Goal: Use online tool/utility: Utilize a website feature to perform a specific function

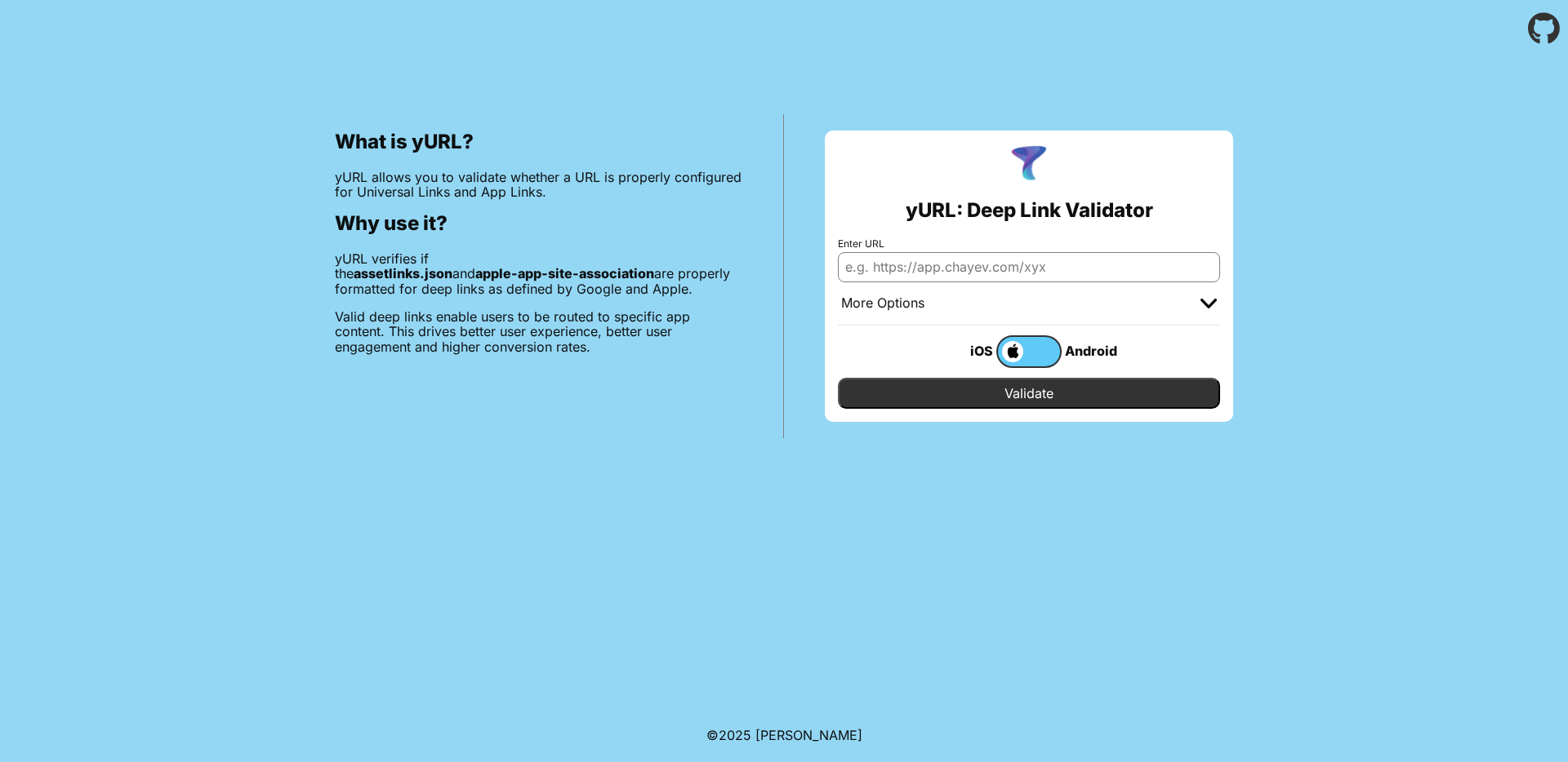
click at [996, 269] on input "Enter URL" at bounding box center [1029, 266] width 383 height 29
type input "[DOMAIN_NAME]"
click at [1018, 404] on input "Validate" at bounding box center [1029, 393] width 383 height 31
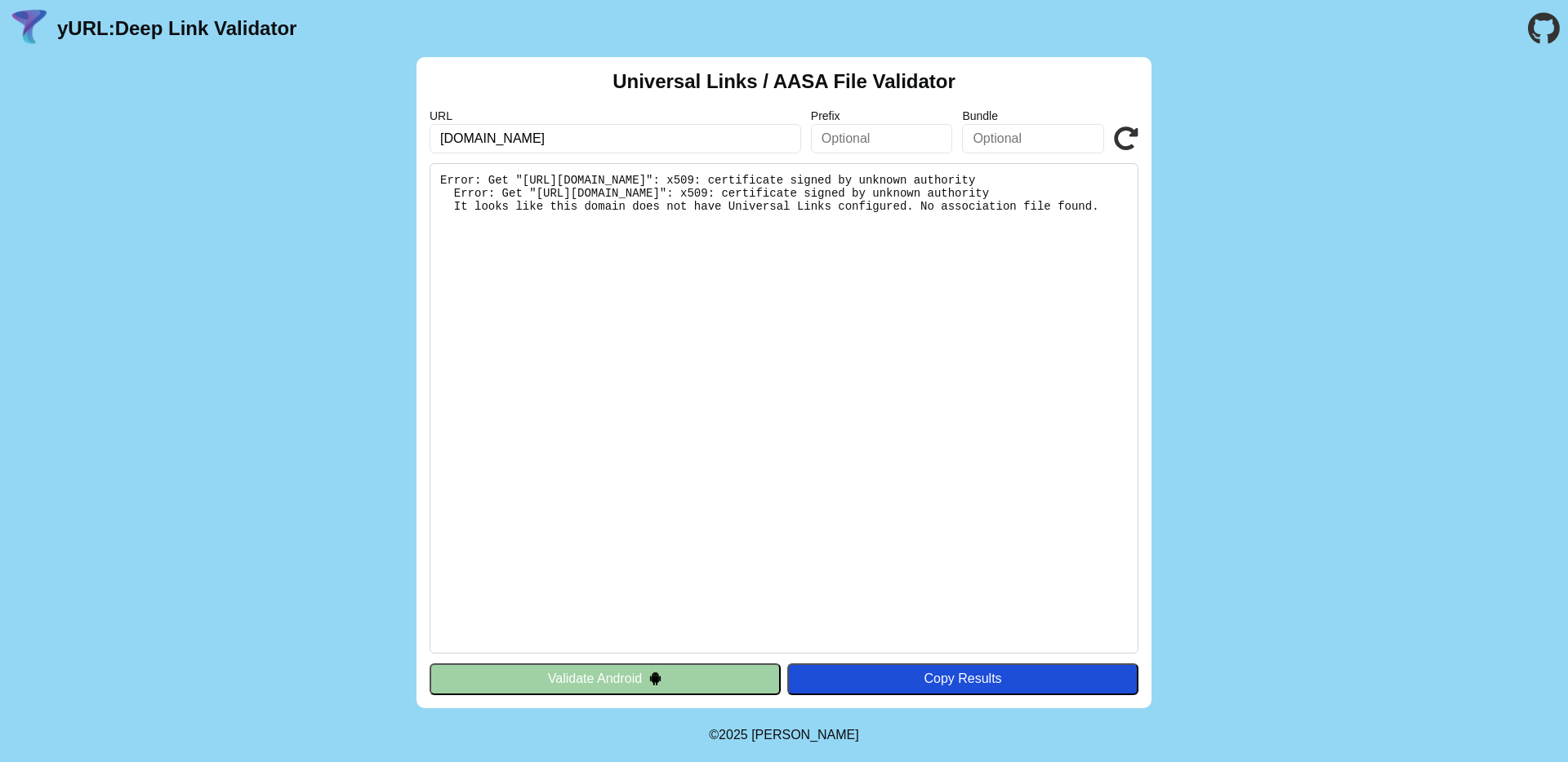
click at [631, 133] on input "[DOMAIN_NAME]" at bounding box center [615, 138] width 372 height 29
type input "r.gratis.com"
click button "Validate" at bounding box center [0, 0] width 0 height 0
click at [1307, 309] on div "Universal Links / AASA File Validator URL r.gratis.com Prefix Bundle Validate E…" at bounding box center [784, 382] width 1568 height 652
